Goal: Navigation & Orientation: Find specific page/section

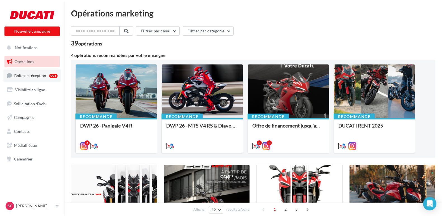
click at [28, 76] on span "Boîte de réception" at bounding box center [30, 75] width 32 height 5
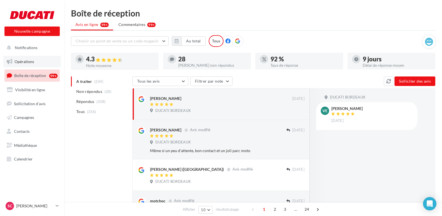
click at [27, 61] on span "Opérations" at bounding box center [25, 61] width 20 height 5
